Goal: Task Accomplishment & Management: Manage account settings

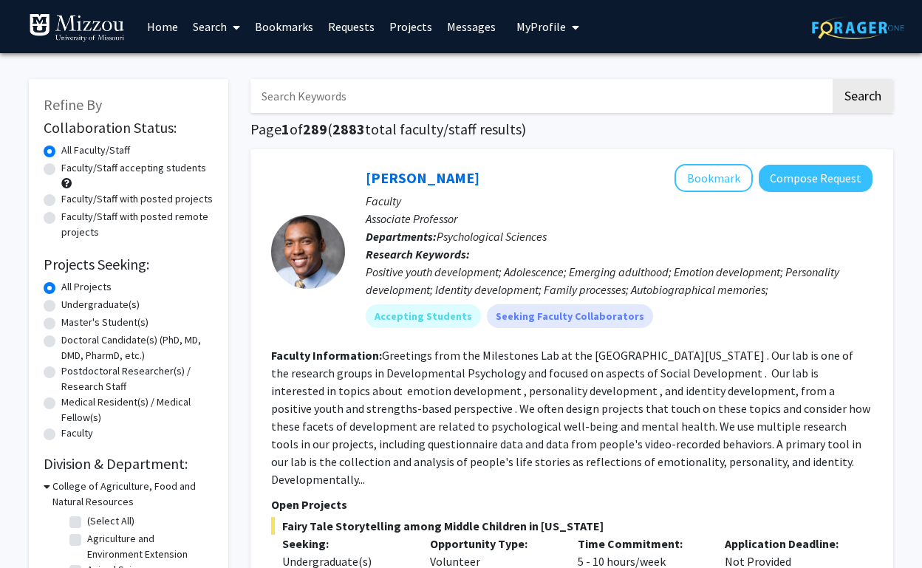
click at [390, 27] on link "Projects" at bounding box center [411, 27] width 58 height 52
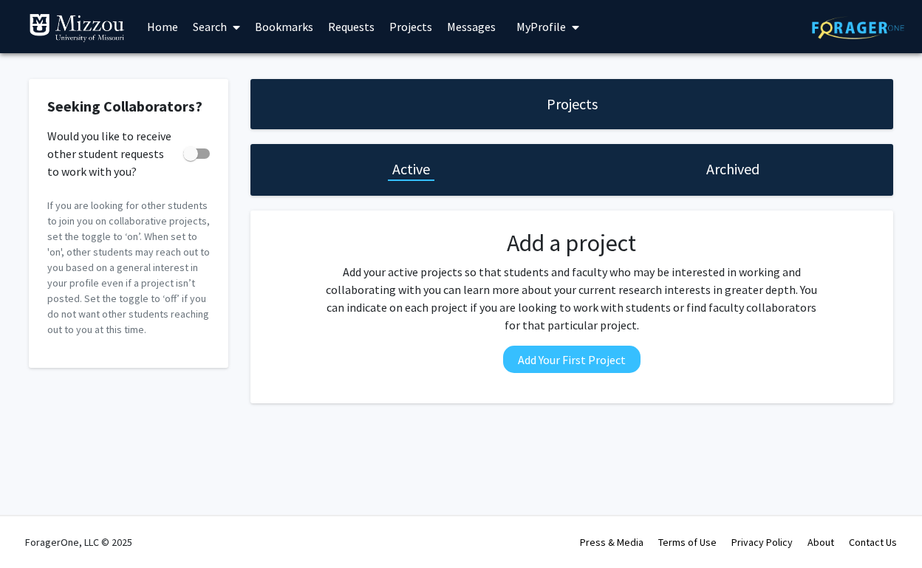
click at [302, 27] on link "Bookmarks" at bounding box center [284, 27] width 73 height 52
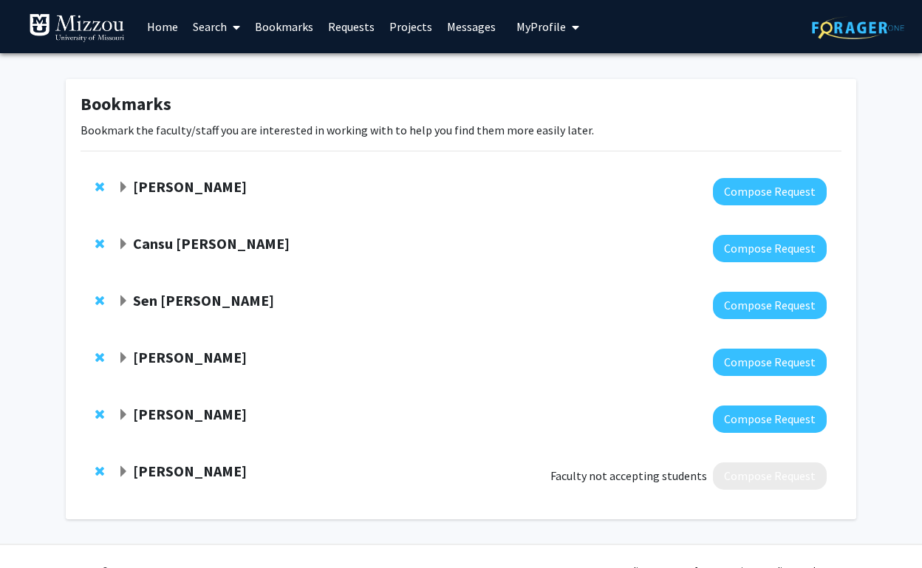
click at [125, 191] on span "Expand Yujiang Fang Bookmark" at bounding box center [124, 188] width 12 height 12
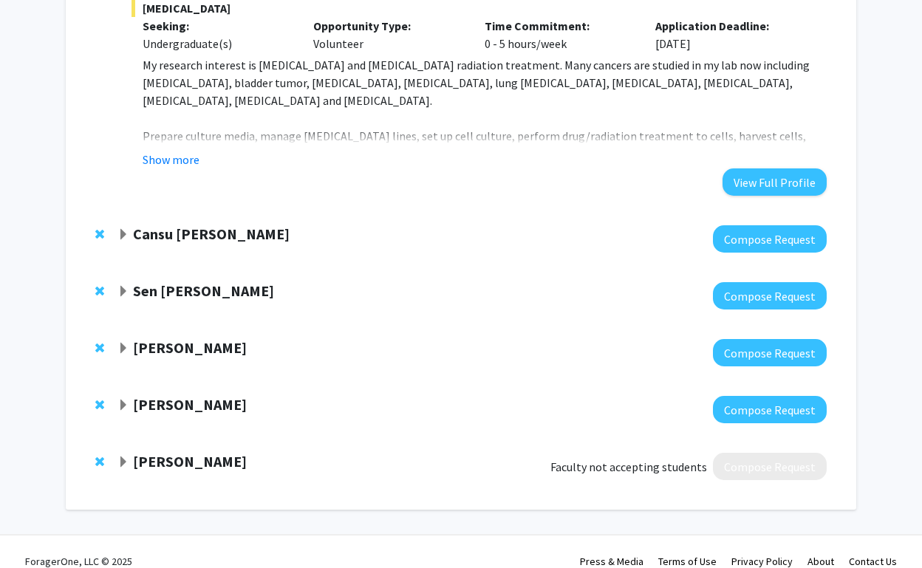
scroll to position [584, 0]
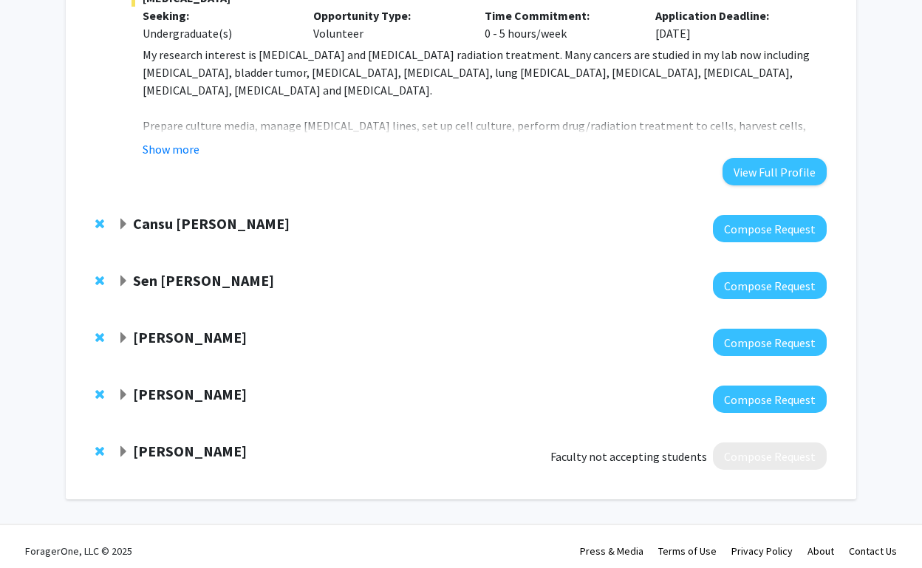
click at [122, 225] on span "Expand Cansu Agca Bookmark" at bounding box center [124, 225] width 12 height 12
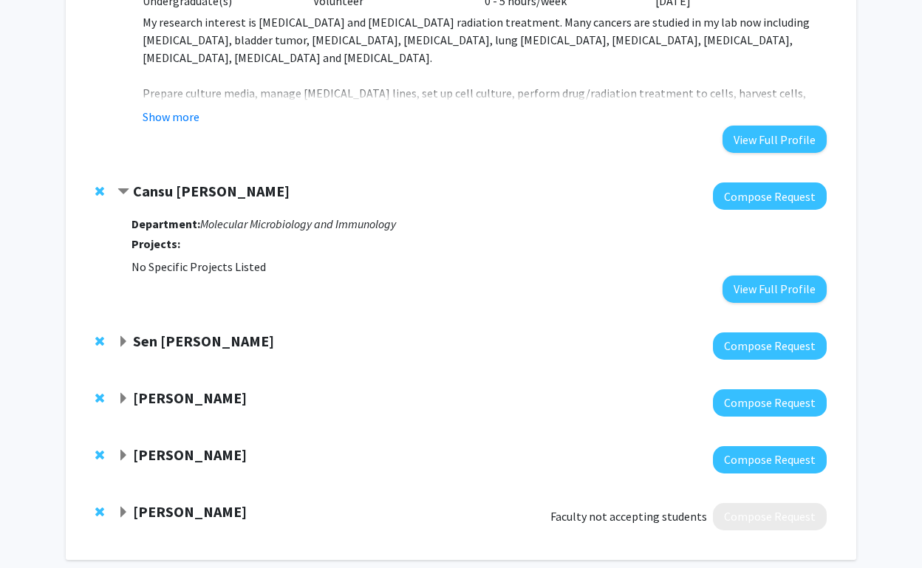
scroll to position [621, 0]
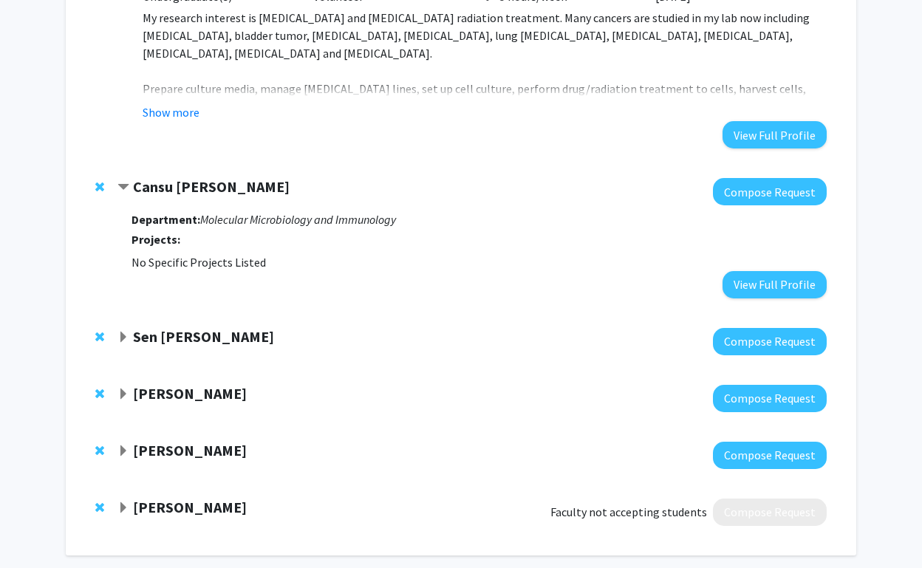
click at [125, 335] on span "Expand Sen Xu Bookmark" at bounding box center [124, 338] width 12 height 12
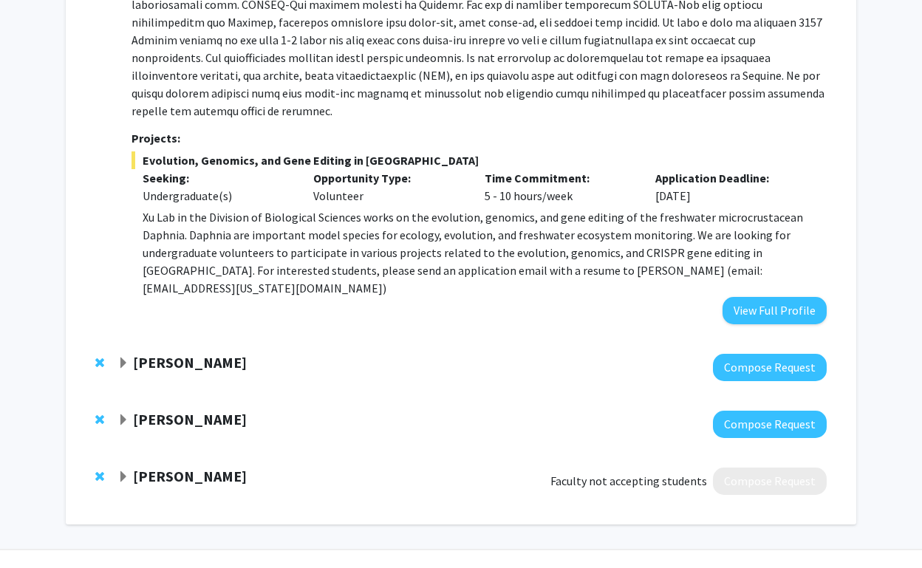
scroll to position [1238, 0]
click at [123, 358] on span "Expand Denis McCarthy Bookmark" at bounding box center [124, 364] width 12 height 12
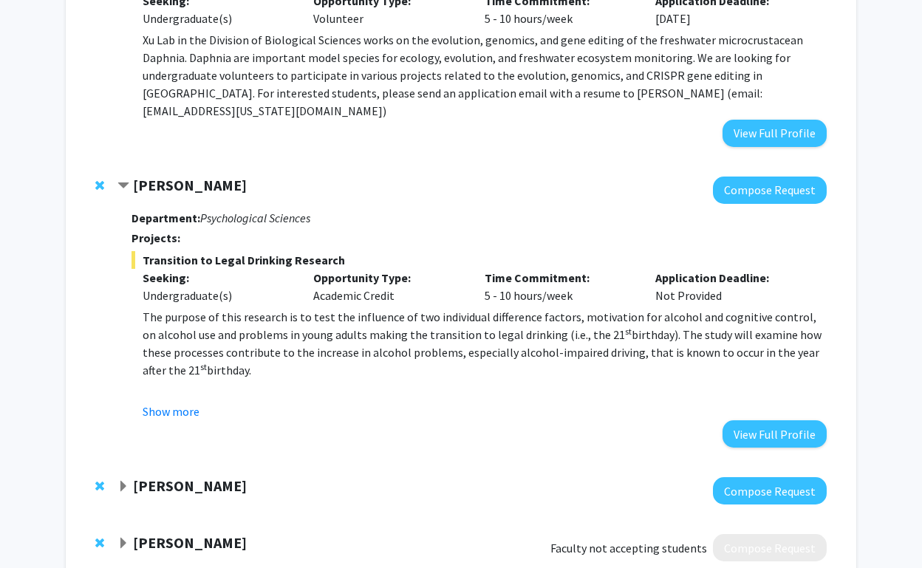
scroll to position [1423, 0]
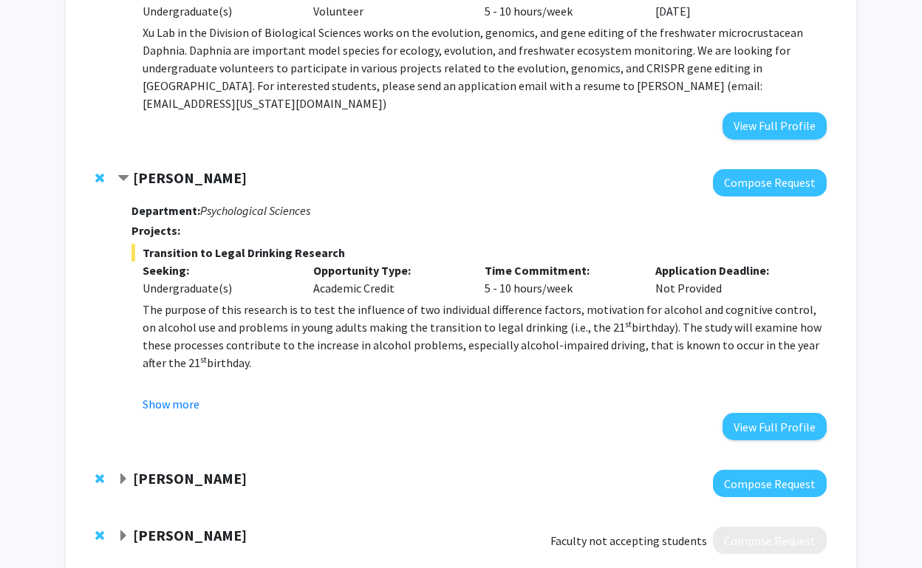
click at [125, 474] on span "Expand Nicholas Gaspelin Bookmark" at bounding box center [124, 480] width 12 height 12
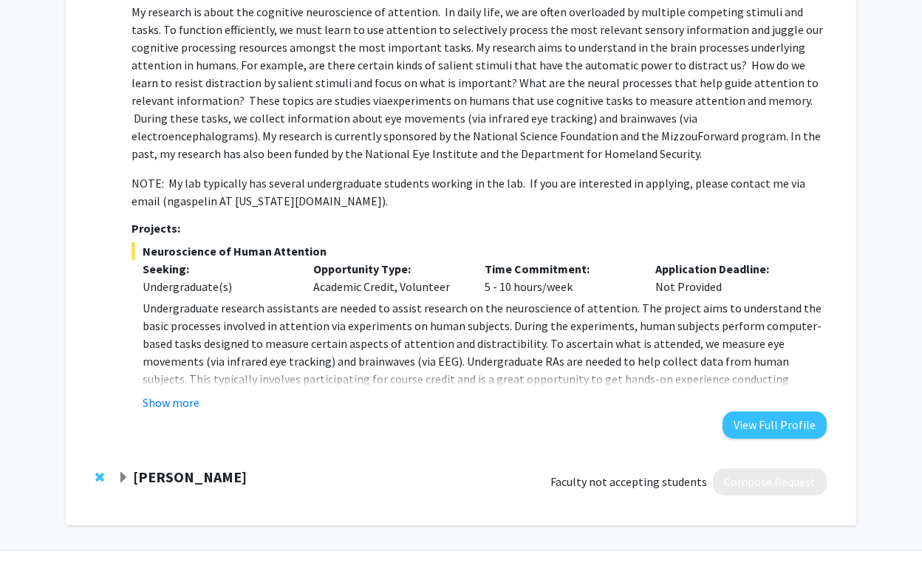
scroll to position [1945, 0]
click at [127, 473] on span "Expand Elizabeth Bryda Bookmark" at bounding box center [124, 479] width 12 height 12
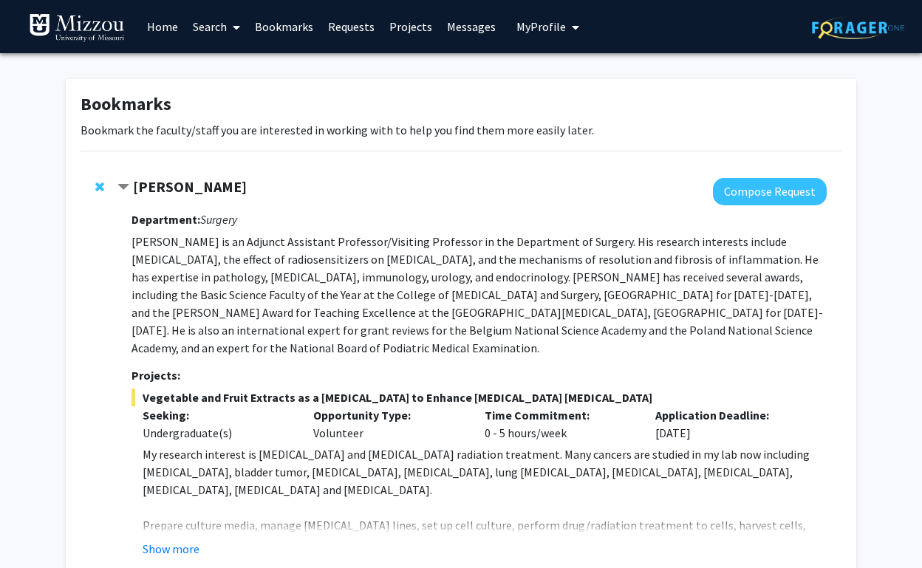
scroll to position [0, 0]
